Goal: Find contact information: Find contact information

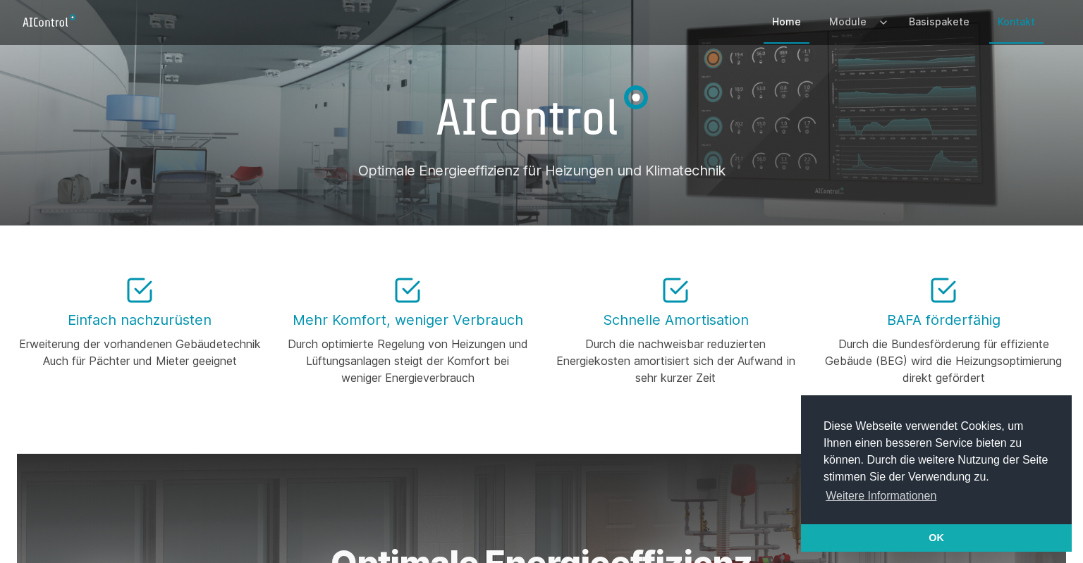
click at [1017, 22] on link "Kontakt" at bounding box center [1016, 21] width 54 height 41
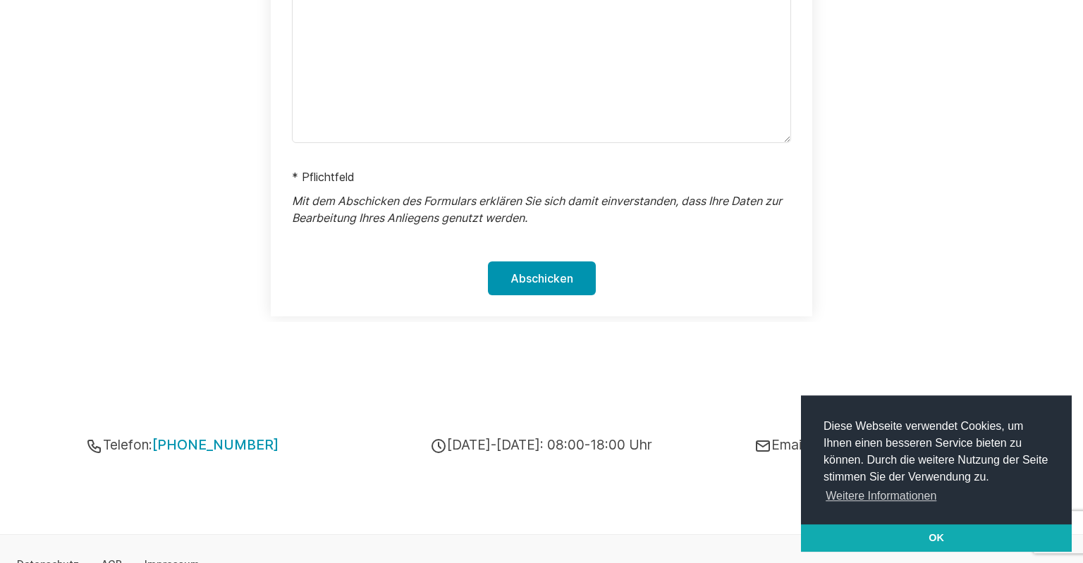
scroll to position [1131, 0]
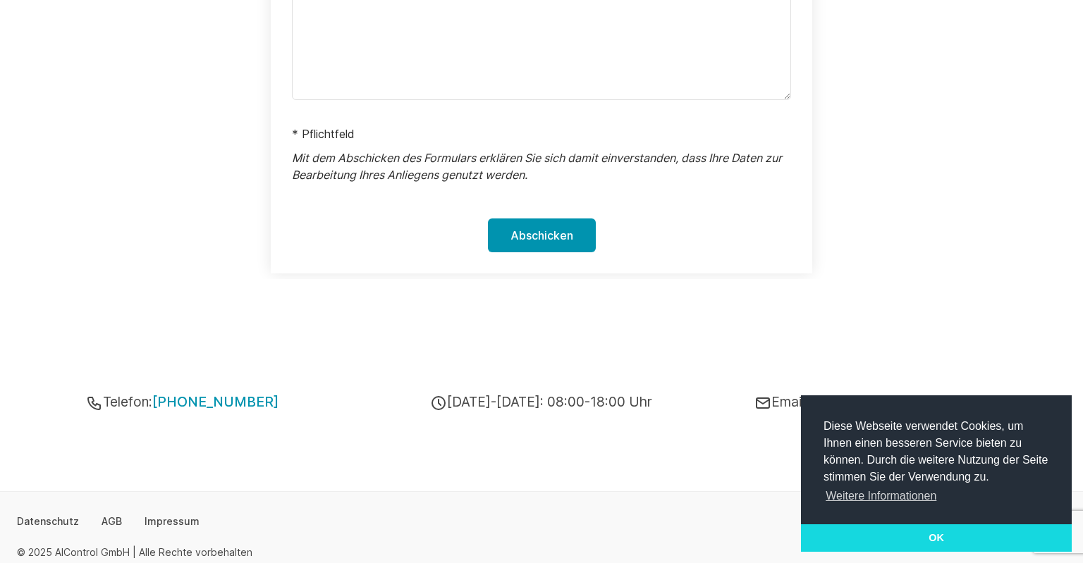
click at [945, 544] on link "OK" at bounding box center [936, 538] width 271 height 28
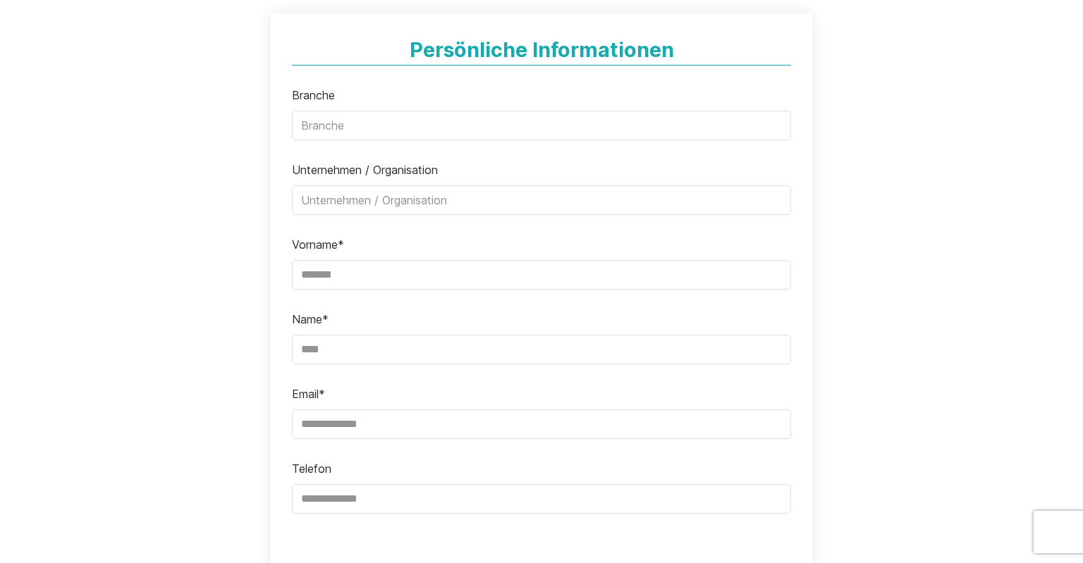
scroll to position [0, 0]
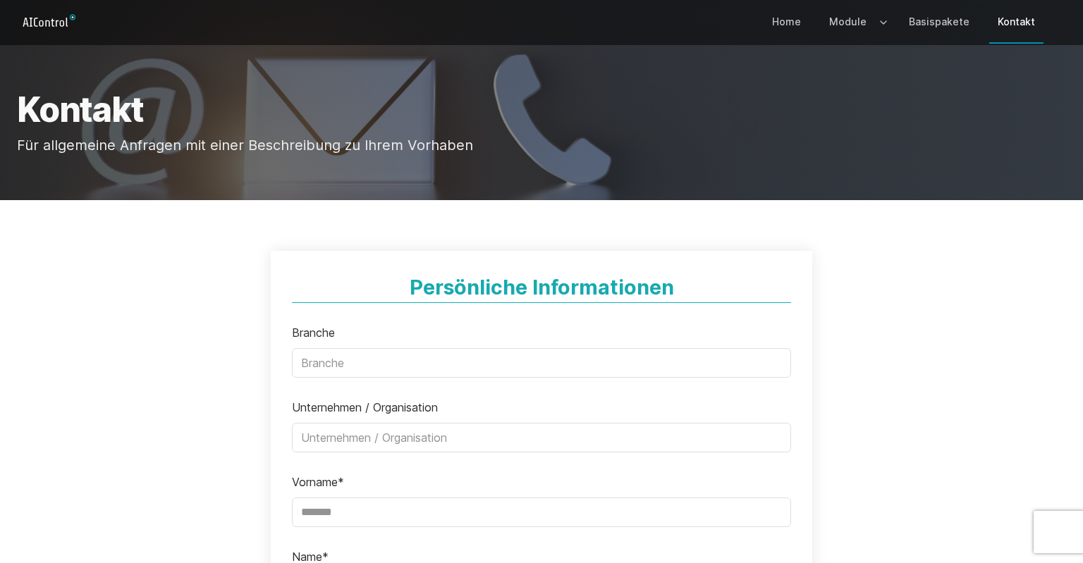
click at [36, 23] on icon "Logo" at bounding box center [49, 21] width 64 height 23
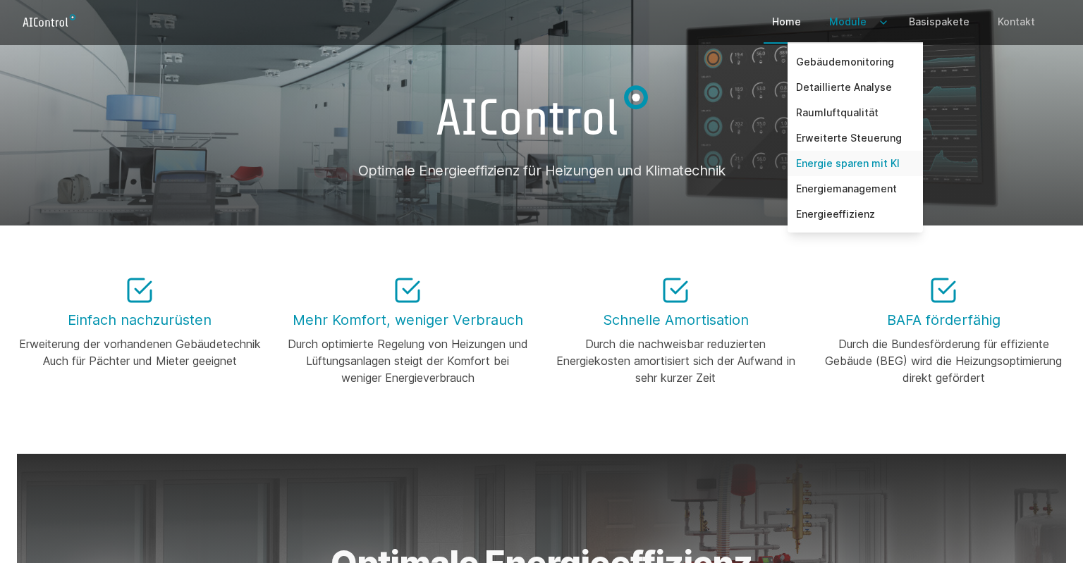
click at [878, 167] on link "Energie sparen mit KI" at bounding box center [854, 163] width 135 height 25
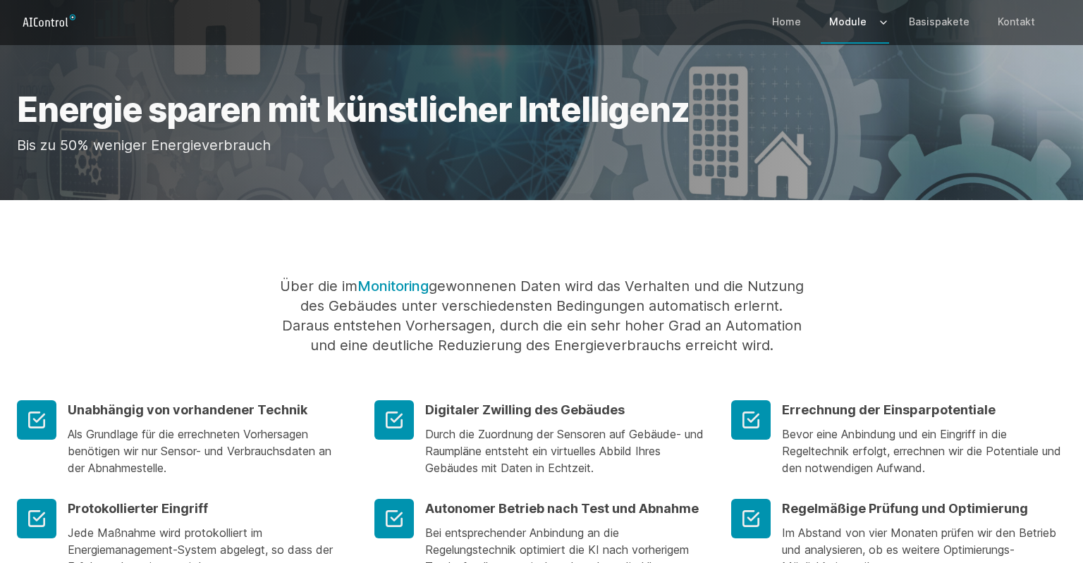
click at [59, 22] on icon "Logo" at bounding box center [49, 21] width 64 height 23
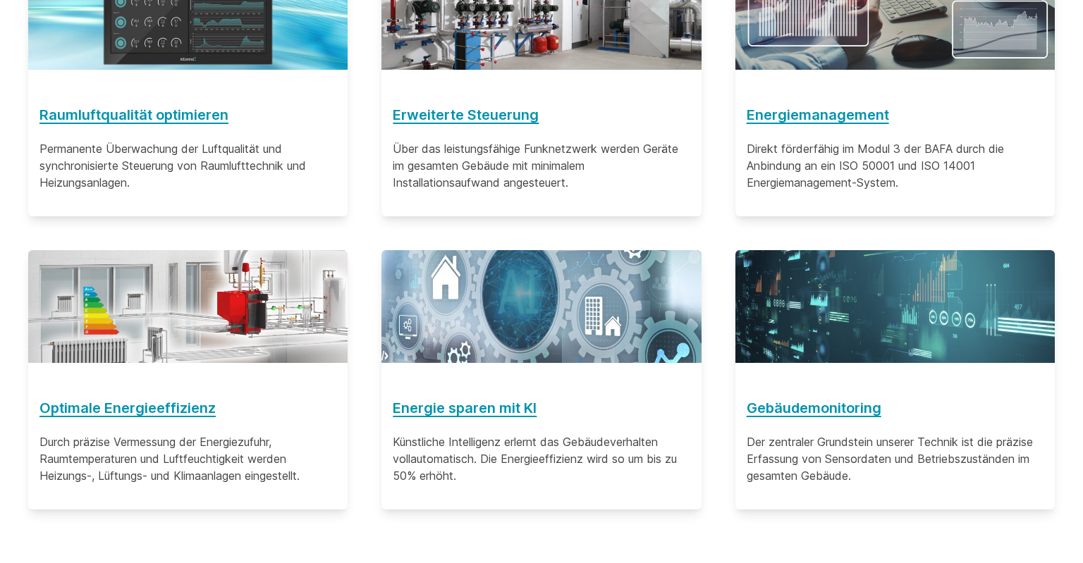
scroll to position [892, 0]
